Goal: Information Seeking & Learning: Learn about a topic

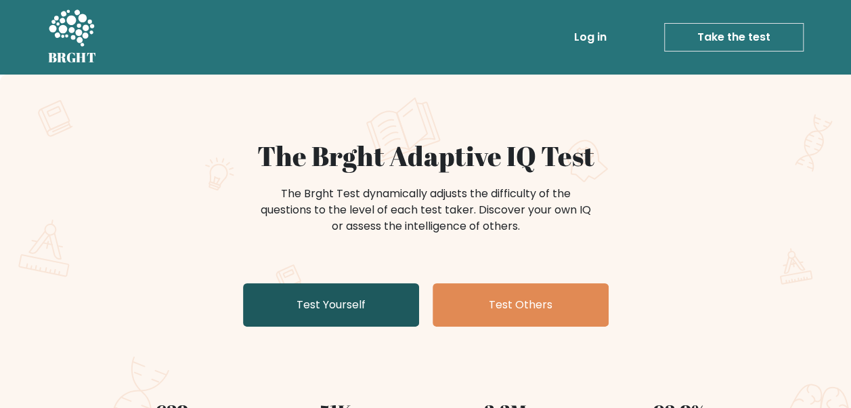
click at [374, 309] on link "Test Yourself" at bounding box center [331, 304] width 176 height 43
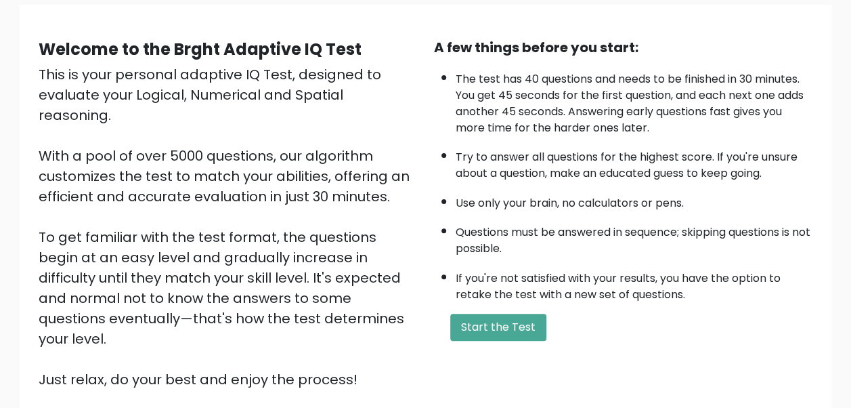
scroll to position [102, 0]
